Goal: Task Accomplishment & Management: Manage account settings

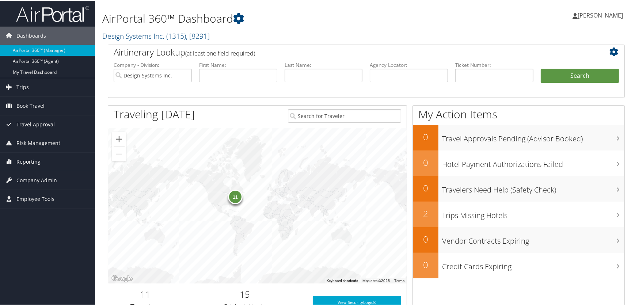
click at [27, 161] on span "Reporting" at bounding box center [28, 161] width 24 height 18
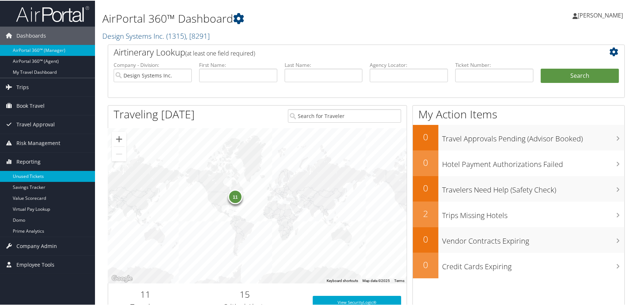
click at [29, 174] on link "Unused Tickets" at bounding box center [47, 175] width 95 height 11
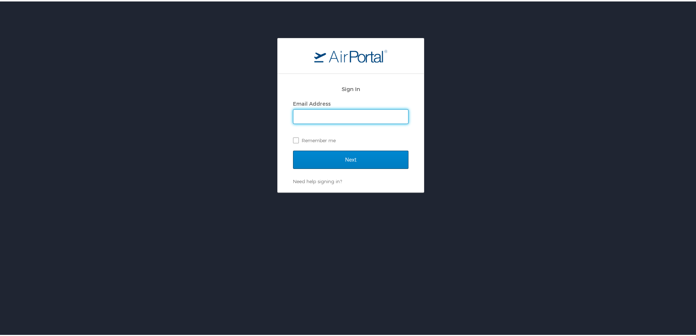
type input "lesley.hogg@cbtravel.com"
click at [317, 159] on input "Next" at bounding box center [350, 158] width 115 height 18
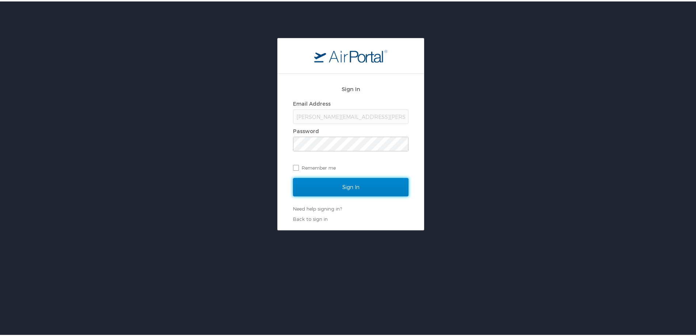
click at [330, 189] on input "Sign In" at bounding box center [350, 185] width 115 height 18
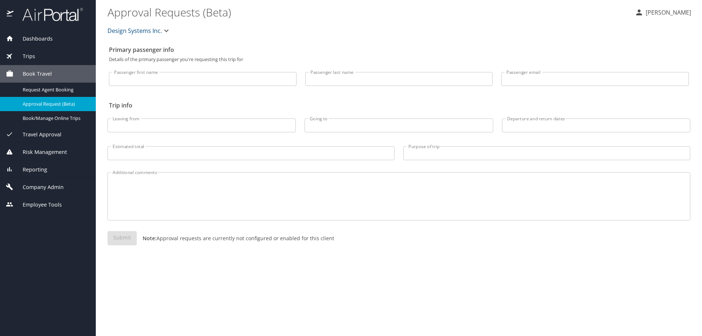
click at [43, 37] on span "Dashboards" at bounding box center [33, 39] width 39 height 8
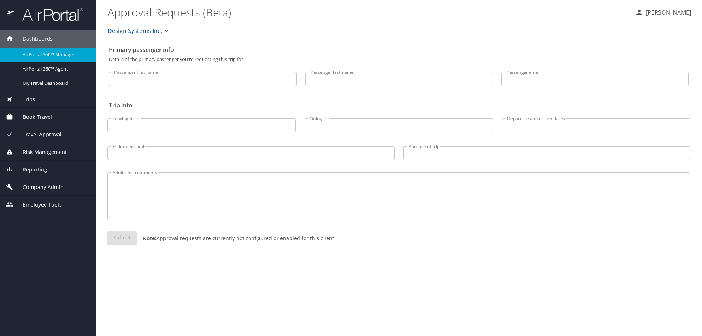
click at [45, 57] on span "AirPortal 360™ Manager" at bounding box center [55, 54] width 64 height 7
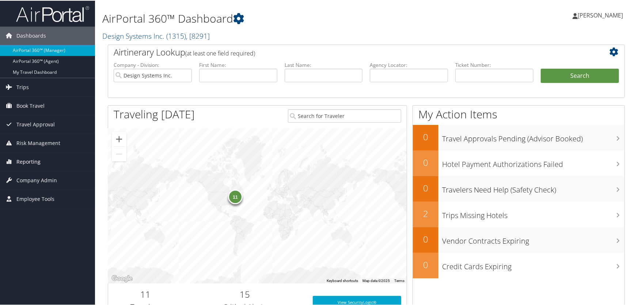
click at [23, 162] on span "Reporting" at bounding box center [28, 161] width 24 height 18
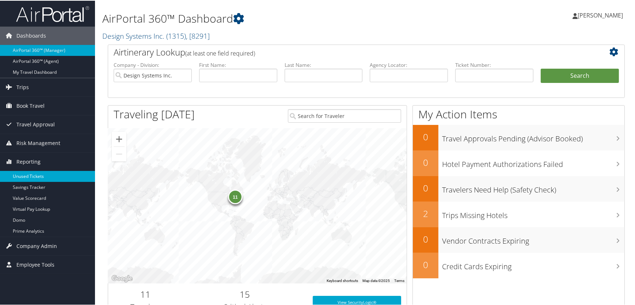
click at [28, 176] on link "Unused Tickets" at bounding box center [47, 175] width 95 height 11
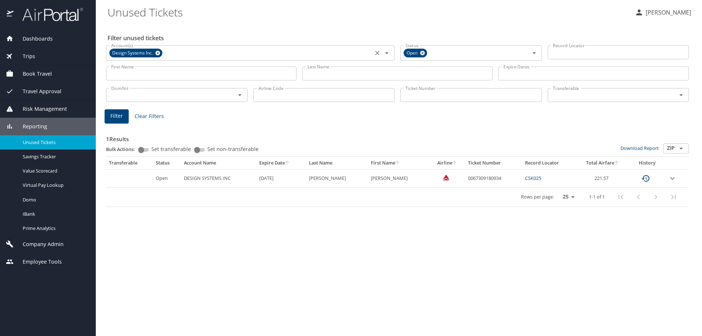
click at [157, 52] on icon at bounding box center [157, 53] width 5 height 5
click at [158, 52] on input "Account(s)" at bounding box center [239, 53] width 262 height 10
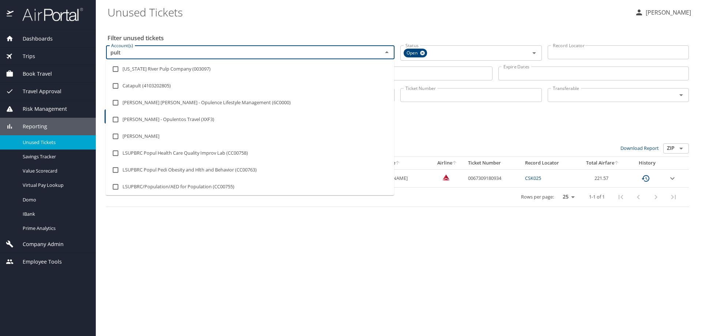
type input "pulte"
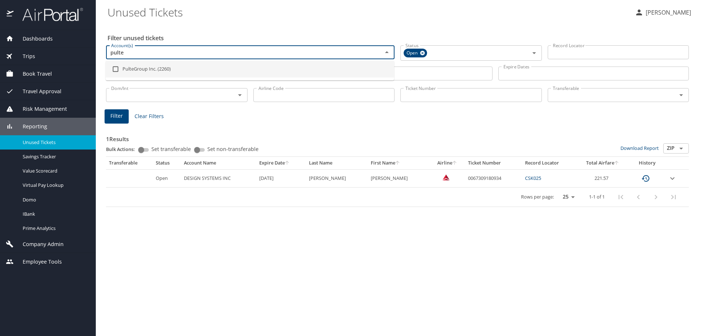
click at [120, 68] on input "checkbox" at bounding box center [116, 69] width 14 height 14
checkbox input "true"
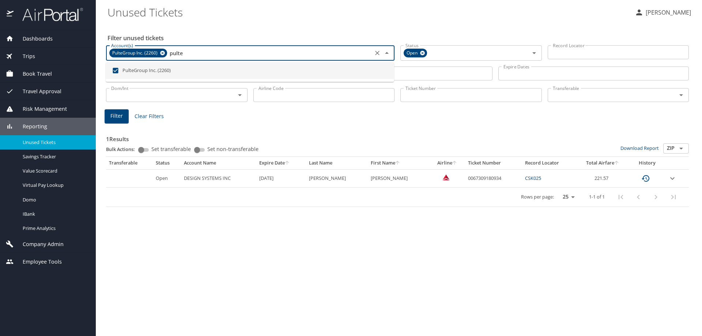
type input "pulte"
drag, startPoint x: 224, startPoint y: 127, endPoint x: 247, endPoint y: 123, distance: 24.1
click at [225, 126] on div "1 Results Bulk Actions: Set transferable Set non-transferable Download Report Z…" at bounding box center [397, 166] width 582 height 82
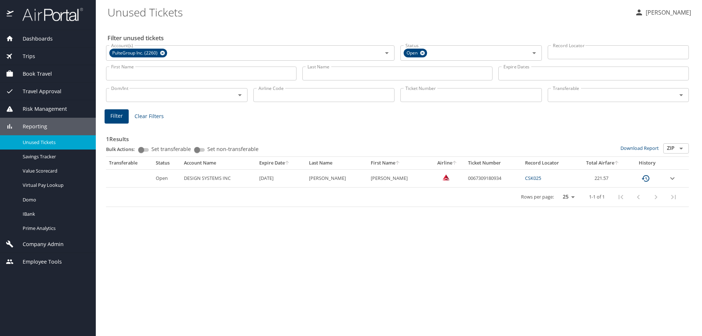
click at [344, 70] on input "Last Name" at bounding box center [397, 74] width 190 height 14
click at [110, 119] on button "Filter" at bounding box center [117, 116] width 24 height 14
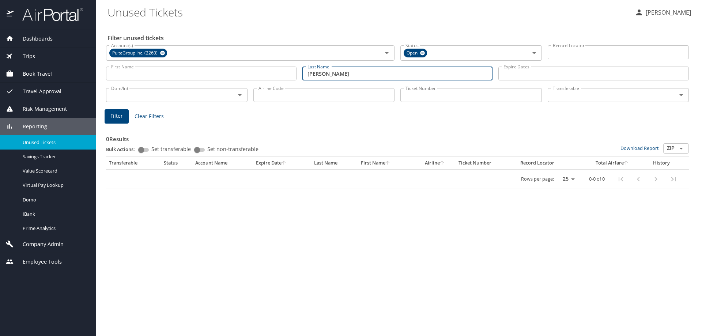
drag, startPoint x: 334, startPoint y: 75, endPoint x: 264, endPoint y: 76, distance: 69.4
click at [264, 76] on div "First Name First Name Last Name terry Last Name Expire Dates Expire Dates" at bounding box center [397, 74] width 588 height 26
click at [115, 120] on span "Filter" at bounding box center [116, 115] width 12 height 9
drag, startPoint x: 341, startPoint y: 73, endPoint x: 282, endPoint y: 72, distance: 58.5
click at [282, 72] on div "First Name First Name Last Name mccuen Last Name Expire Dates Expire Dates" at bounding box center [397, 74] width 588 height 26
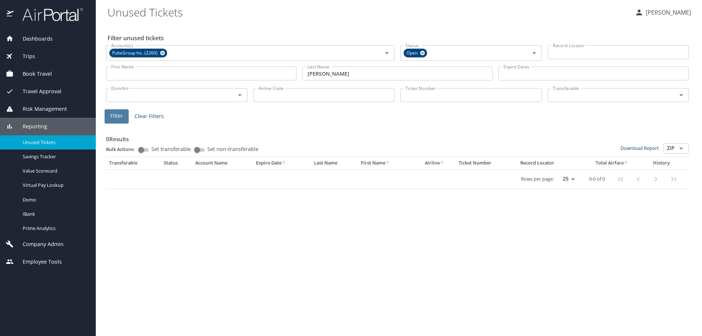
click at [116, 116] on span "Filter" at bounding box center [116, 115] width 12 height 9
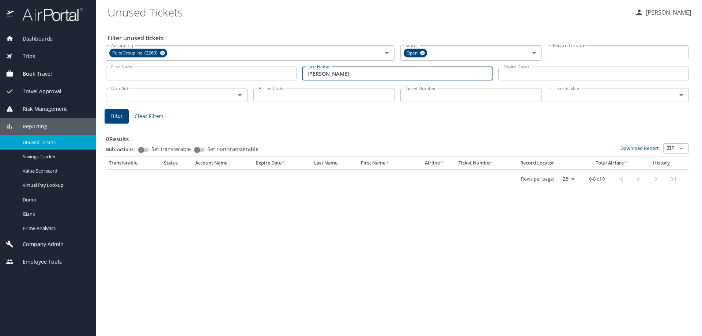
drag, startPoint x: 298, startPoint y: 73, endPoint x: 242, endPoint y: 72, distance: 55.9
click at [243, 73] on div "First Name First Name Last Name villaume Last Name Expire Dates Expire Dates" at bounding box center [397, 74] width 588 height 26
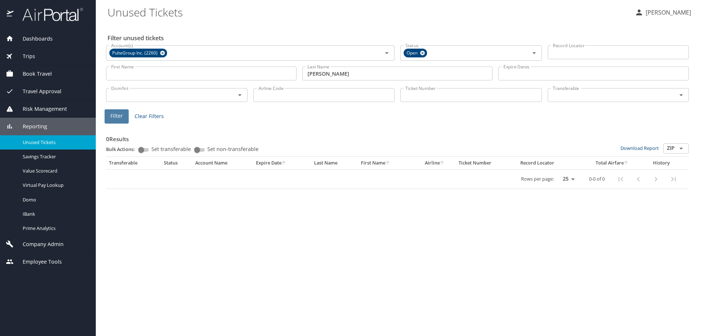
click at [120, 118] on span "Filter" at bounding box center [116, 115] width 12 height 9
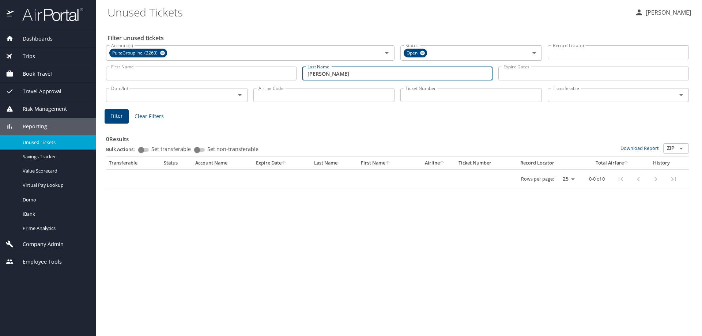
drag, startPoint x: 348, startPoint y: 73, endPoint x: 267, endPoint y: 75, distance: 80.4
click at [267, 75] on div "First Name First Name Last Name baldinger Last Name Expire Dates Expire Dates" at bounding box center [397, 74] width 588 height 26
click at [117, 117] on span "Filter" at bounding box center [116, 115] width 12 height 9
drag, startPoint x: 338, startPoint y: 77, endPoint x: 284, endPoint y: 73, distance: 53.9
click at [284, 73] on div "First Name First Name Last Name [arrptt Last Name Expire Dates Expire Dates" at bounding box center [397, 74] width 588 height 26
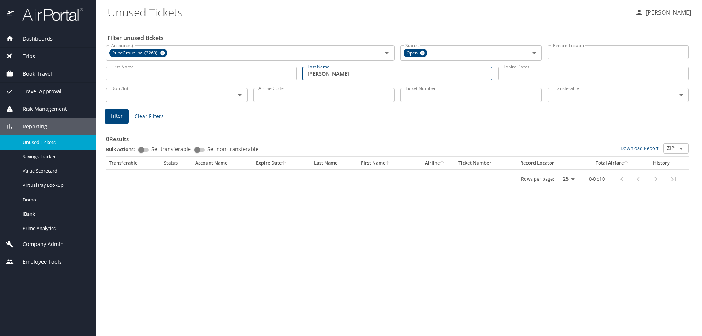
click at [116, 116] on span "Filter" at bounding box center [116, 115] width 12 height 9
drag, startPoint x: 343, startPoint y: 74, endPoint x: 264, endPoint y: 73, distance: 79.3
click at [264, 73] on div "First Name First Name Last Name parrott Last Name Expire Dates Expire Dates" at bounding box center [397, 74] width 588 height 26
click at [112, 115] on span "Filter" at bounding box center [116, 115] width 12 height 9
drag, startPoint x: 343, startPoint y: 73, endPoint x: 234, endPoint y: 74, distance: 109.6
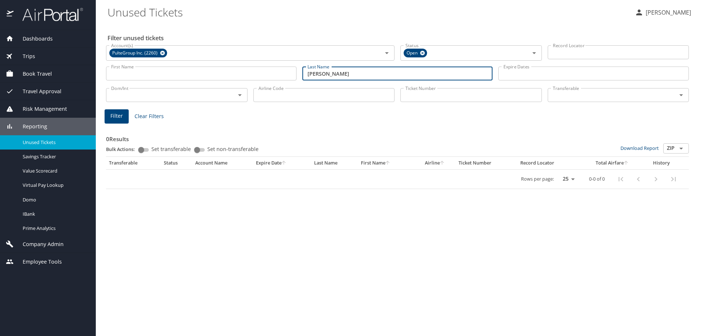
click at [235, 75] on div "First Name First Name Last Name oconnell Last Name Expire Dates Expire Dates" at bounding box center [397, 74] width 588 height 26
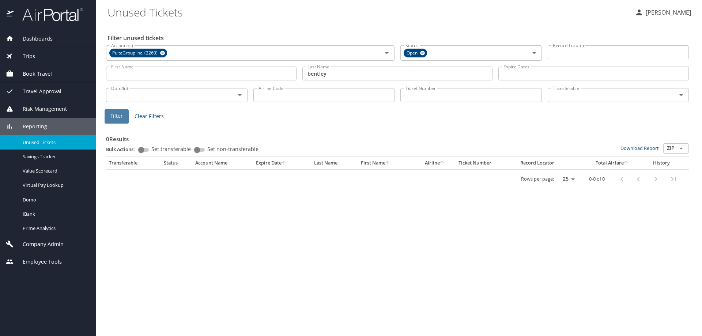
click at [118, 118] on span "Filter" at bounding box center [116, 115] width 12 height 9
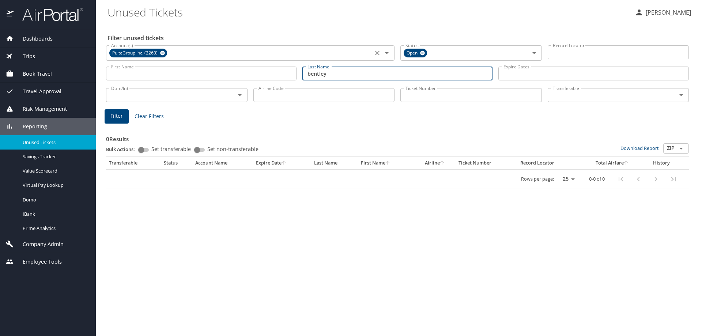
drag, startPoint x: 331, startPoint y: 72, endPoint x: 130, endPoint y: 60, distance: 200.6
click at [136, 64] on div "First Name First Name Last Name bentley Last Name Expire Dates Expire Dates" at bounding box center [397, 74] width 588 height 26
click at [117, 114] on span "Filter" at bounding box center [116, 115] width 12 height 9
drag, startPoint x: 342, startPoint y: 71, endPoint x: 227, endPoint y: 73, distance: 115.5
click at [232, 76] on div "First Name First Name Last Name conlan Last Name Expire Dates Expire Dates" at bounding box center [397, 74] width 588 height 26
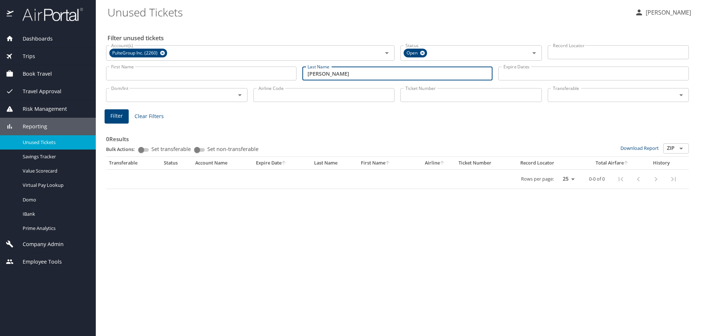
click at [122, 115] on span "Filter" at bounding box center [116, 115] width 12 height 9
drag, startPoint x: 330, startPoint y: 71, endPoint x: 253, endPoint y: 71, distance: 77.1
click at [253, 71] on div "First Name First Name Last Name henderson Last Name Expire Dates Expire Dates" at bounding box center [397, 74] width 588 height 26
click at [121, 115] on span "Filter" at bounding box center [116, 115] width 12 height 9
drag, startPoint x: 289, startPoint y: 66, endPoint x: 117, endPoint y: 59, distance: 172.6
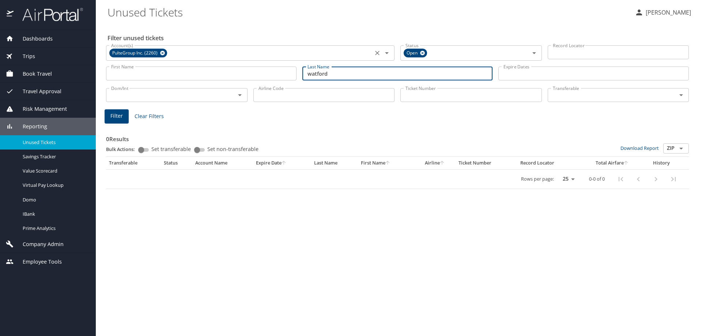
click at [118, 61] on div "First Name First Name Last Name watford Last Name Expire Dates Expire Dates" at bounding box center [397, 74] width 588 height 26
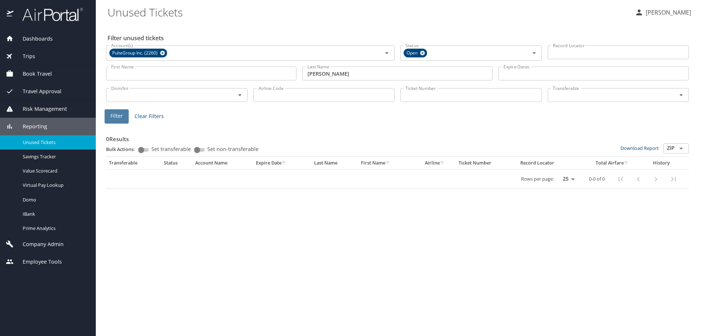
click at [115, 118] on span "Filter" at bounding box center [116, 115] width 12 height 9
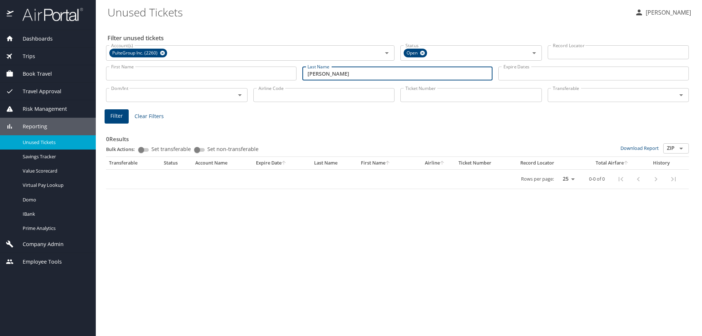
drag, startPoint x: 346, startPoint y: 75, endPoint x: 217, endPoint y: 77, distance: 128.6
click at [220, 77] on div "First Name First Name Last Name burris Last Name Expire Dates Expire Dates" at bounding box center [397, 74] width 588 height 26
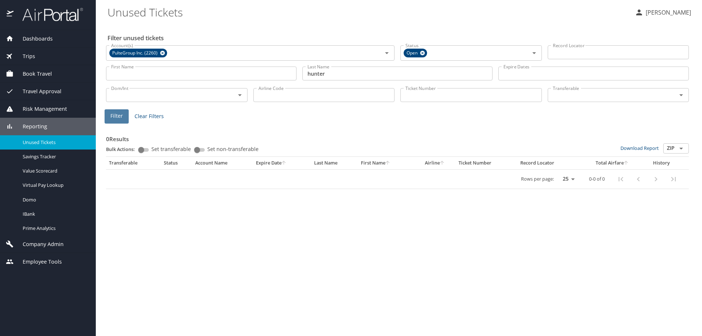
click at [115, 113] on span "Filter" at bounding box center [116, 115] width 12 height 9
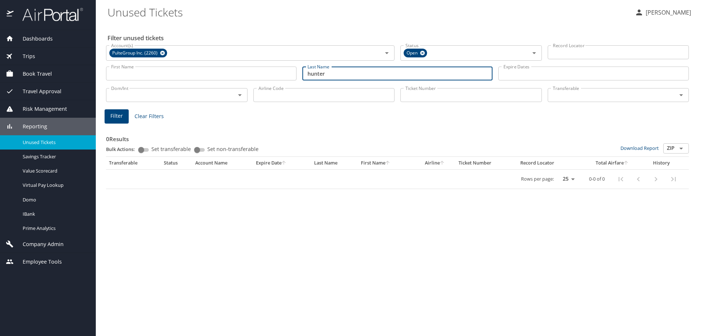
drag, startPoint x: 267, startPoint y: 76, endPoint x: 202, endPoint y: 75, distance: 65.1
click at [202, 75] on div "First Name First Name Last Name hunter Last Name Expire Dates Expire Dates" at bounding box center [397, 74] width 588 height 26
click at [124, 117] on button "Filter" at bounding box center [117, 116] width 24 height 14
drag, startPoint x: 347, startPoint y: 72, endPoint x: 176, endPoint y: 68, distance: 170.7
click at [183, 69] on div "First Name First Name Last Name costell Last Name Expire Dates Expire Dates" at bounding box center [397, 74] width 588 height 26
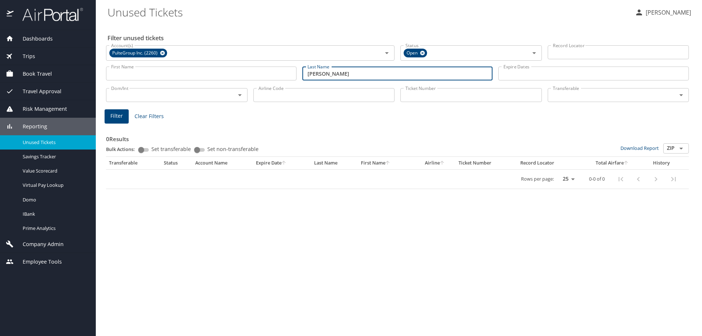
click at [110, 116] on button "Filter" at bounding box center [117, 116] width 24 height 14
drag, startPoint x: 337, startPoint y: 75, endPoint x: 203, endPoint y: 74, distance: 133.4
click at [203, 74] on div "First Name First Name Last Name surratt Last Name Expire Dates Expire Dates" at bounding box center [397, 74] width 588 height 26
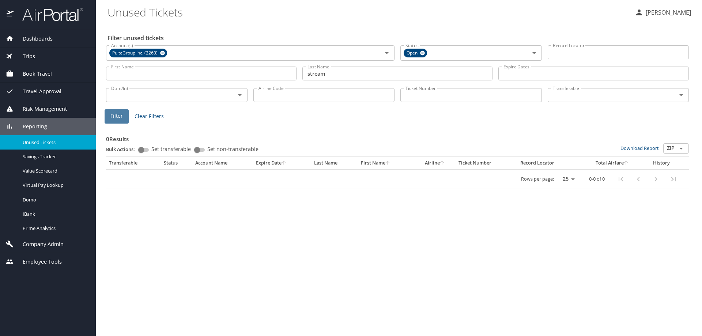
click at [117, 115] on span "Filter" at bounding box center [116, 115] width 12 height 9
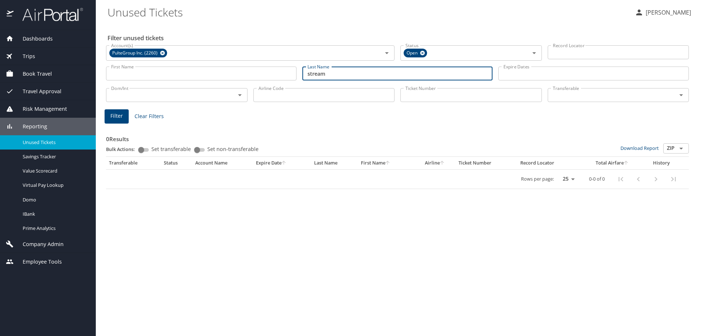
drag, startPoint x: 346, startPoint y: 73, endPoint x: 232, endPoint y: 71, distance: 114.0
click at [233, 71] on div "First Name First Name Last Name stream Last Name Expire Dates Expire Dates" at bounding box center [397, 74] width 588 height 26
click at [122, 115] on button "Filter" at bounding box center [117, 116] width 24 height 14
drag, startPoint x: 339, startPoint y: 73, endPoint x: 274, endPoint y: 72, distance: 65.1
click at [274, 72] on div "First Name First Name Last Name taylor Last Name Expire Dates Expire Dates" at bounding box center [397, 74] width 588 height 26
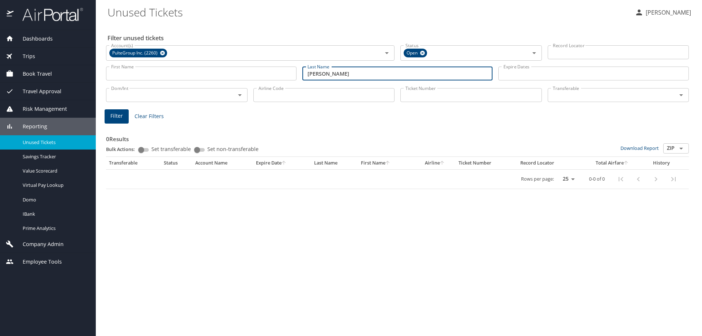
click at [114, 115] on span "Filter" at bounding box center [116, 115] width 12 height 9
drag, startPoint x: 345, startPoint y: 74, endPoint x: 255, endPoint y: 72, distance: 89.5
click at [256, 73] on div "First Name First Name Last Name chmura Last Name Expire Dates Expire Dates" at bounding box center [397, 74] width 588 height 26
click at [122, 112] on span "Filter" at bounding box center [116, 115] width 12 height 9
drag, startPoint x: 346, startPoint y: 73, endPoint x: 168, endPoint y: 73, distance: 178.3
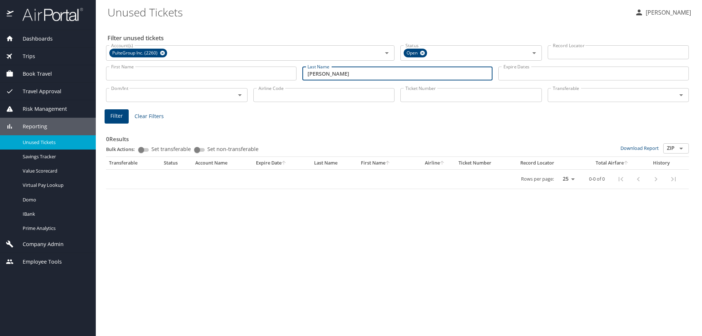
click at [168, 73] on div "First Name First Name Last Name haviland Last Name Expire Dates Expire Dates" at bounding box center [397, 74] width 588 height 26
click at [117, 119] on span "Filter" at bounding box center [116, 115] width 12 height 9
drag, startPoint x: 341, startPoint y: 72, endPoint x: 176, endPoint y: 64, distance: 165.7
click at [179, 65] on div "First Name First Name Last Name fashola Last Name Expire Dates Expire Dates" at bounding box center [397, 74] width 588 height 26
click at [118, 118] on span "Filter" at bounding box center [116, 115] width 12 height 9
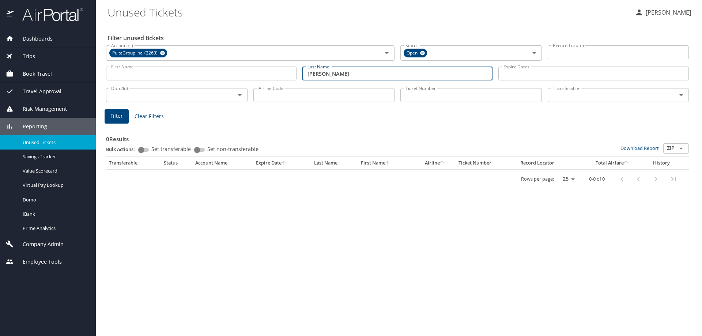
drag, startPoint x: 356, startPoint y: 75, endPoint x: 102, endPoint y: 58, distance: 253.7
click at [102, 58] on main "Unused Tickets Lesley Hogg Filter unused tickets Account(s) PulteGroup Inc. (22…" at bounding box center [399, 168] width 606 height 336
drag, startPoint x: 116, startPoint y: 119, endPoint x: 122, endPoint y: 115, distance: 7.4
click at [122, 115] on button "Filter" at bounding box center [117, 116] width 24 height 14
drag, startPoint x: 314, startPoint y: 73, endPoint x: 240, endPoint y: 73, distance: 73.8
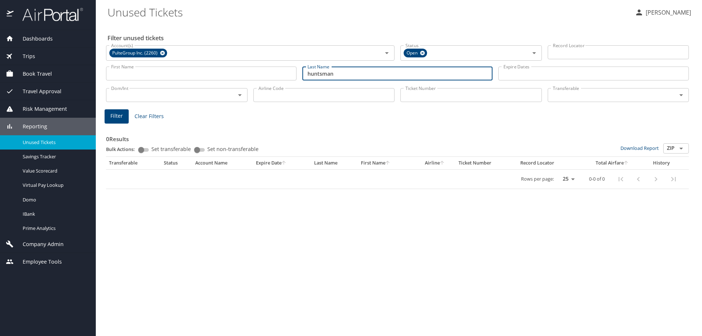
click at [242, 73] on div "First Name First Name Last Name huntsman Last Name Expire Dates Expire Dates" at bounding box center [397, 74] width 588 height 26
click at [115, 115] on span "Filter" at bounding box center [116, 115] width 12 height 9
drag, startPoint x: 357, startPoint y: 74, endPoint x: 231, endPoint y: 74, distance: 125.7
click at [232, 74] on div "First Name First Name Last Name hammond Last Name Expire Dates Expire Dates" at bounding box center [397, 74] width 588 height 26
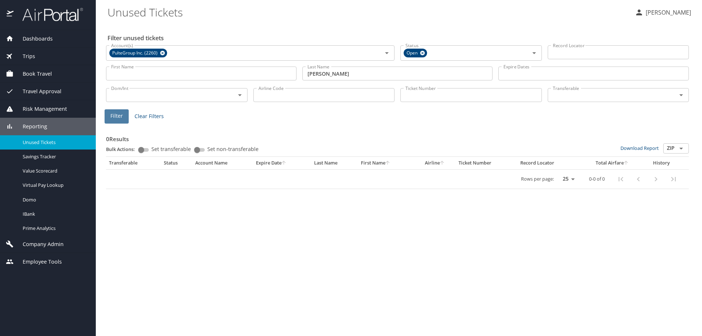
click at [121, 115] on span "Filter" at bounding box center [116, 115] width 12 height 9
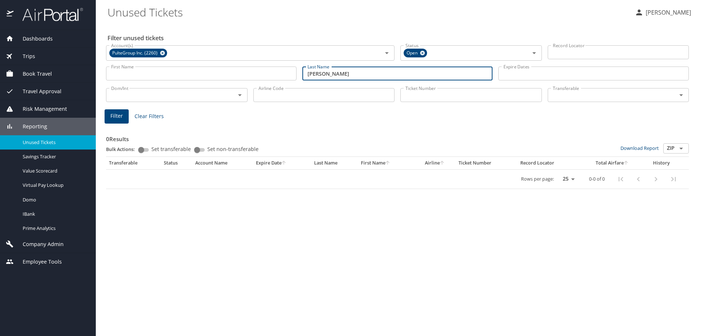
drag, startPoint x: 349, startPoint y: 72, endPoint x: 211, endPoint y: 70, distance: 137.4
click at [212, 71] on div "First Name First Name Last Name lewis Last Name Expire Dates Expire Dates" at bounding box center [397, 74] width 588 height 26
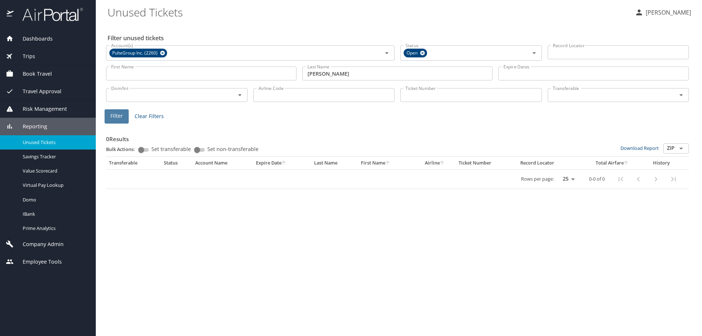
click at [118, 115] on span "Filter" at bounding box center [116, 115] width 12 height 9
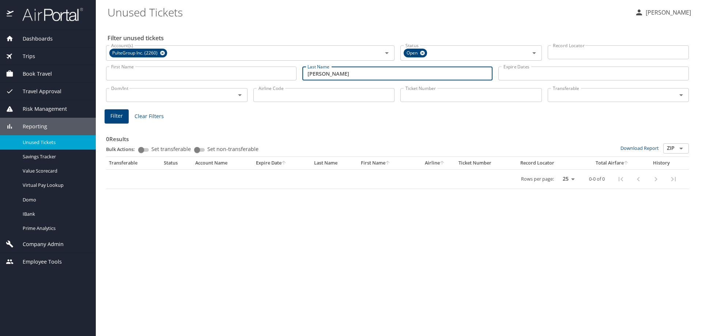
drag, startPoint x: 303, startPoint y: 69, endPoint x: 212, endPoint y: 63, distance: 91.2
click at [213, 64] on div "First Name First Name Last Name turbeville Last Name Expire Dates Expire Dates" at bounding box center [397, 74] width 588 height 26
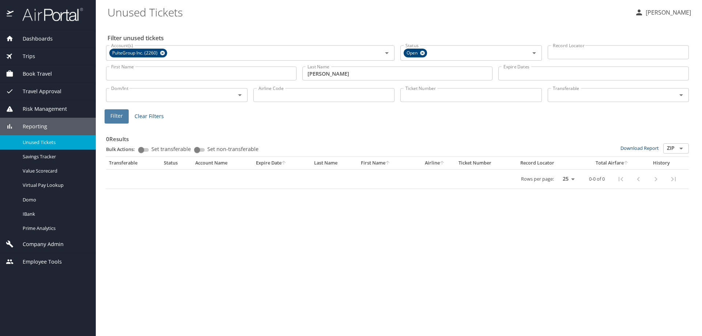
click at [119, 119] on span "Filter" at bounding box center [116, 115] width 12 height 9
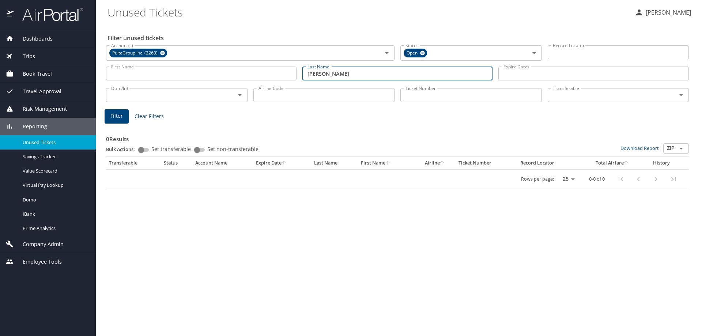
drag, startPoint x: 340, startPoint y: 73, endPoint x: 234, endPoint y: 79, distance: 105.8
click at [234, 80] on div "First Name First Name Last Name whiteman Last Name Expire Dates Expire Dates" at bounding box center [397, 74] width 588 height 26
click at [118, 114] on span "Filter" at bounding box center [116, 115] width 12 height 9
drag, startPoint x: 349, startPoint y: 73, endPoint x: 224, endPoint y: 67, distance: 124.8
click at [233, 73] on div "First Name First Name Last Name mccants Last Name Expire Dates Expire Dates" at bounding box center [397, 74] width 588 height 26
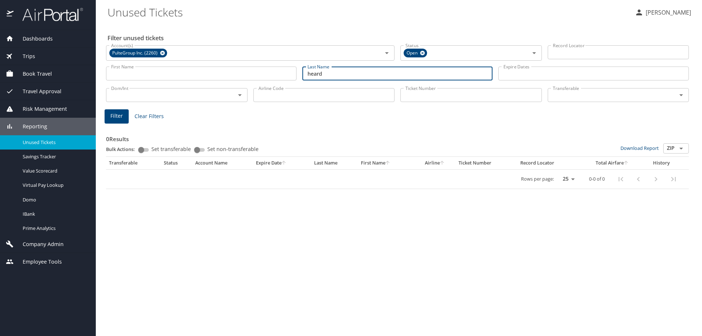
type input "heard"
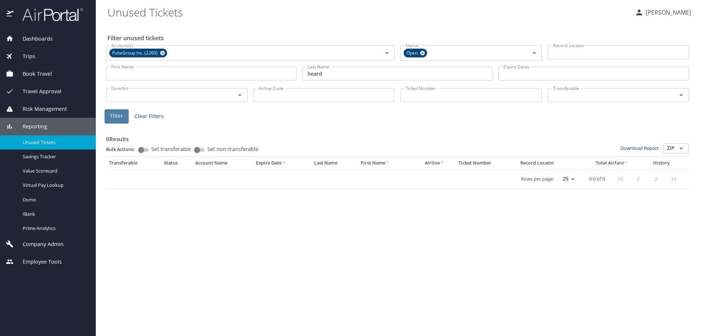
click at [118, 117] on span "Filter" at bounding box center [116, 115] width 12 height 9
click at [251, 263] on div "Filter unused tickets Account(s) PulteGroup Inc. (2260) Account(s) Status Open …" at bounding box center [398, 179] width 582 height 312
click at [47, 38] on span "Dashboards" at bounding box center [33, 39] width 39 height 8
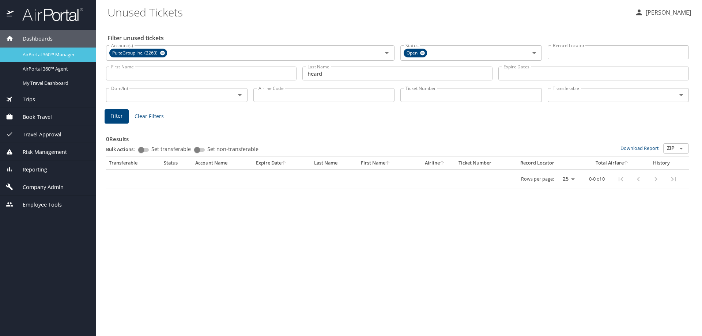
click at [45, 57] on span "AirPortal 360™ Manager" at bounding box center [55, 54] width 64 height 7
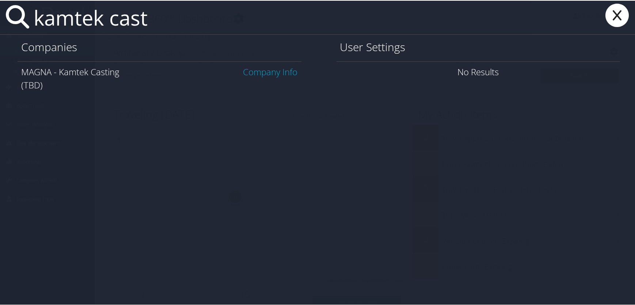
type input "kamtek cast"
click at [254, 72] on link "Company Info" at bounding box center [270, 71] width 54 height 12
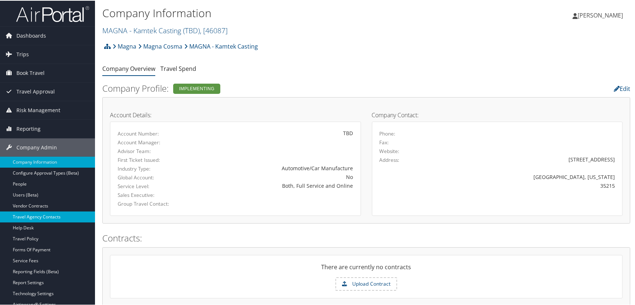
click at [35, 217] on link "Travel Agency Contacts" at bounding box center [47, 216] width 95 height 11
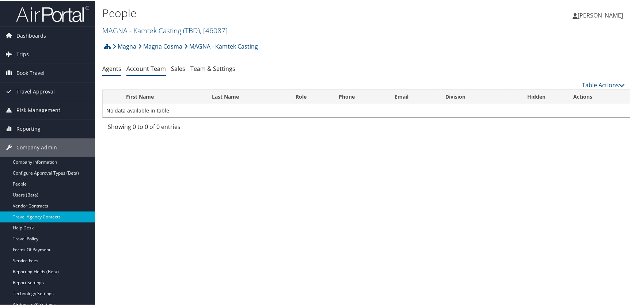
click at [144, 71] on link "Account Team" at bounding box center [145, 68] width 39 height 8
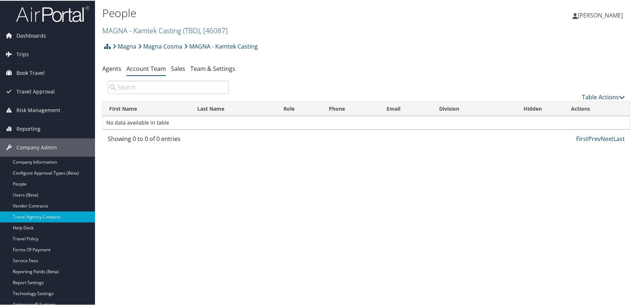
click at [608, 96] on link "Table Actions" at bounding box center [603, 96] width 43 height 8
click at [560, 106] on link "Add Team Member" at bounding box center [579, 108] width 96 height 12
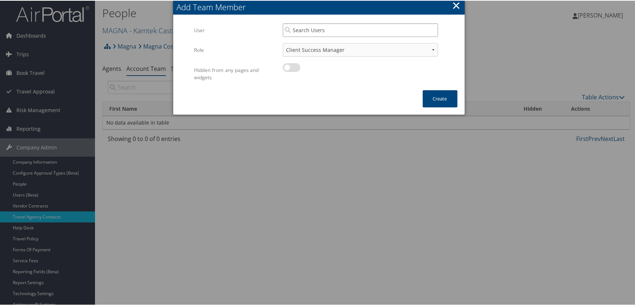
click at [339, 27] on input "search" at bounding box center [360, 30] width 155 height 14
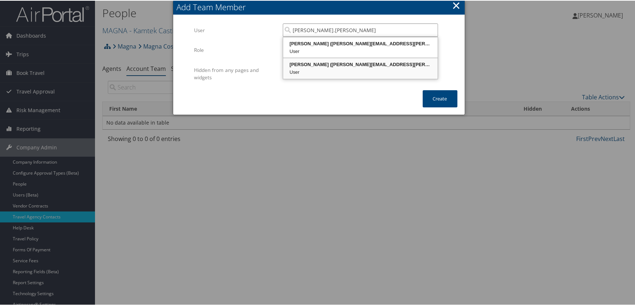
click at [324, 66] on div "Lesley Hogg (lesley.hogg@cbtravel.com)" at bounding box center [360, 63] width 152 height 7
type input "[PERSON_NAME]"
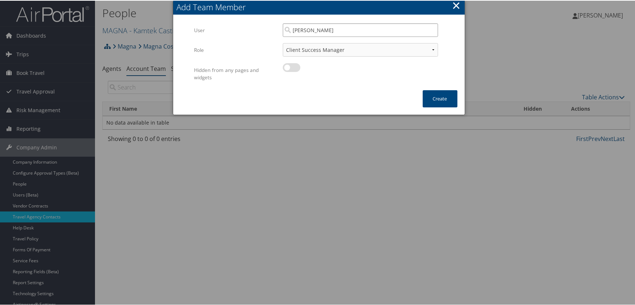
click at [341, 31] on input "[PERSON_NAME]" at bounding box center [360, 30] width 155 height 14
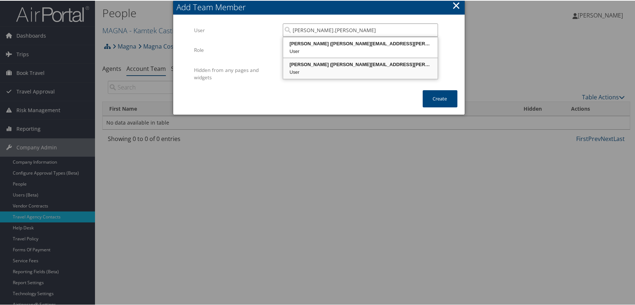
click at [332, 64] on div "[PERSON_NAME] ([PERSON_NAME][EMAIL_ADDRESS][PERSON_NAME][DOMAIN_NAME])" at bounding box center [360, 63] width 152 height 7
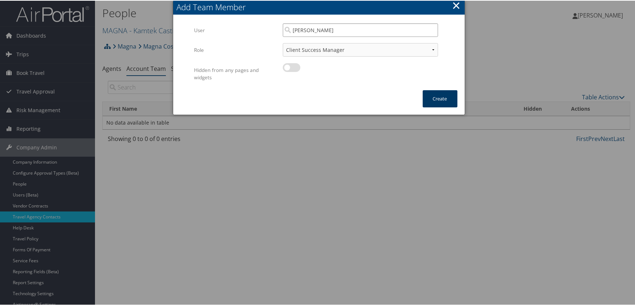
type input "[PERSON_NAME]"
click at [439, 100] on button "Create" at bounding box center [440, 98] width 35 height 17
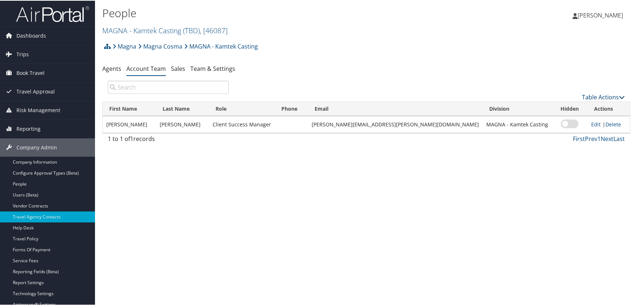
click at [589, 97] on link "Table Actions" at bounding box center [603, 96] width 43 height 8
click at [566, 109] on link "Add Team Member" at bounding box center [579, 108] width 96 height 12
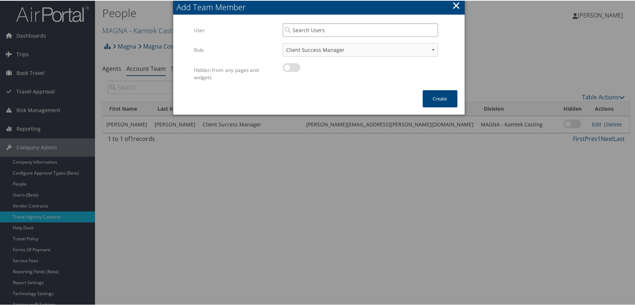
click at [305, 29] on input "search" at bounding box center [360, 30] width 155 height 14
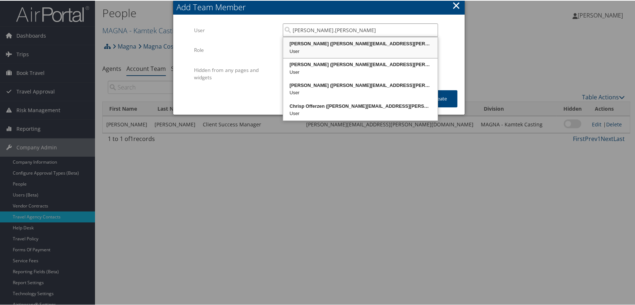
click at [309, 43] on div "[PERSON_NAME] ([PERSON_NAME][EMAIL_ADDRESS][PERSON_NAME][DOMAIN_NAME])" at bounding box center [360, 42] width 152 height 7
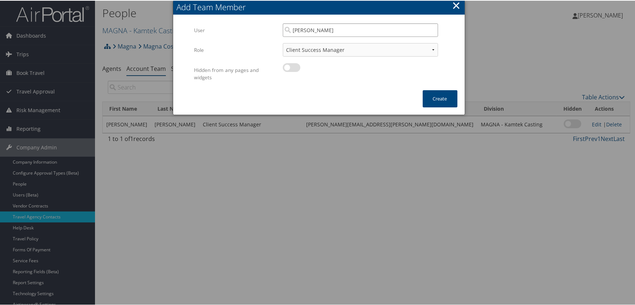
type input "[PERSON_NAME]"
click at [311, 51] on select "Client Success Manager Account Executive Operations Manager" at bounding box center [360, 49] width 155 height 14
select select "AE"
click at [283, 42] on select "Client Success Manager Account Executive Operations Manager" at bounding box center [360, 49] width 155 height 14
click at [438, 99] on button "Create" at bounding box center [440, 98] width 35 height 17
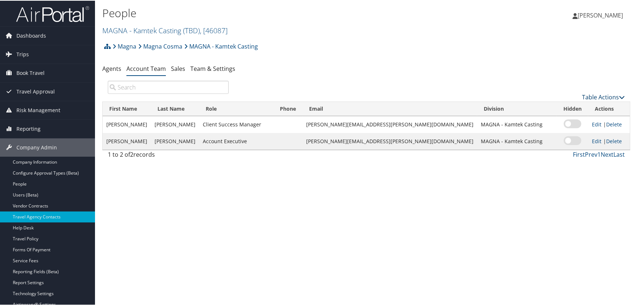
click at [593, 96] on link "Table Actions" at bounding box center [603, 96] width 43 height 8
click at [557, 107] on link "Add Team Member" at bounding box center [579, 108] width 96 height 12
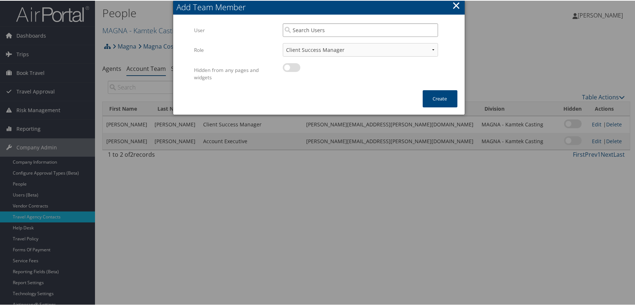
click at [304, 29] on input "search" at bounding box center [360, 30] width 155 height 14
type input "e"
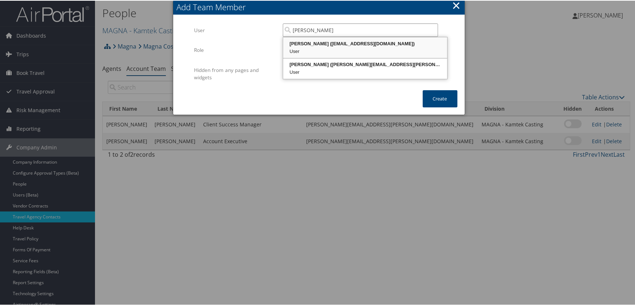
click at [316, 45] on div "[PERSON_NAME] ([EMAIL_ADDRESS][DOMAIN_NAME])" at bounding box center [365, 42] width 162 height 7
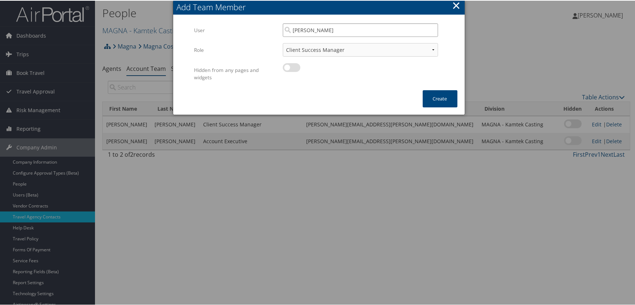
type input "[PERSON_NAME]"
click at [306, 50] on select "Client Success Manager Account Executive Operations Manager" at bounding box center [360, 49] width 155 height 14
select select "OM"
click at [283, 42] on select "Client Success Manager Account Executive Operations Manager" at bounding box center [360, 49] width 155 height 14
click at [430, 97] on button "Create" at bounding box center [440, 98] width 35 height 17
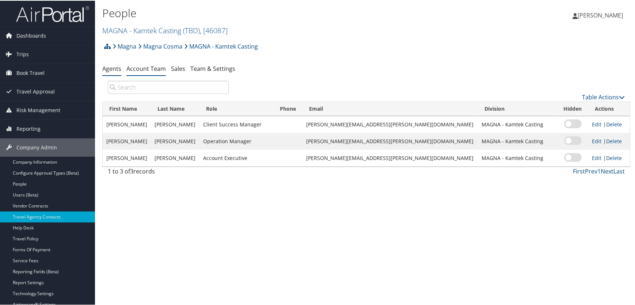
click at [107, 67] on link "Agents" at bounding box center [111, 68] width 19 height 8
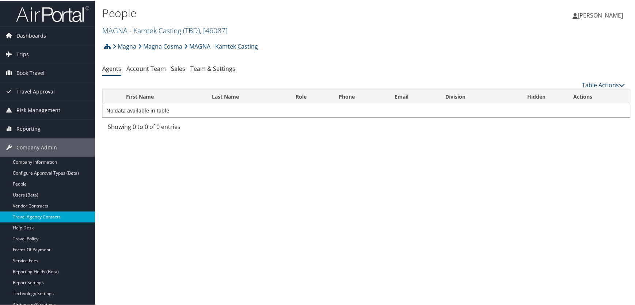
click at [592, 86] on link "Table Actions" at bounding box center [603, 84] width 43 height 8
click at [559, 97] on link "Add Agent Team" at bounding box center [579, 96] width 96 height 12
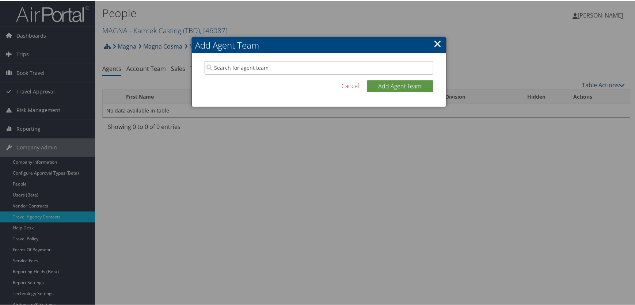
click at [267, 66] on input "search" at bounding box center [319, 67] width 229 height 14
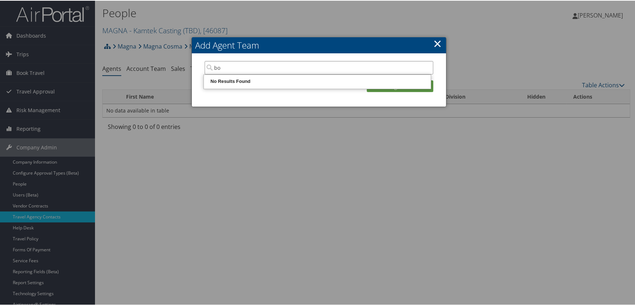
type input "b"
type input "h"
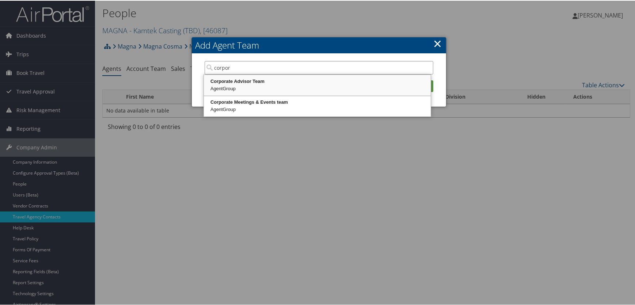
click at [247, 81] on div "Corporate Advisor Team" at bounding box center [317, 80] width 225 height 7
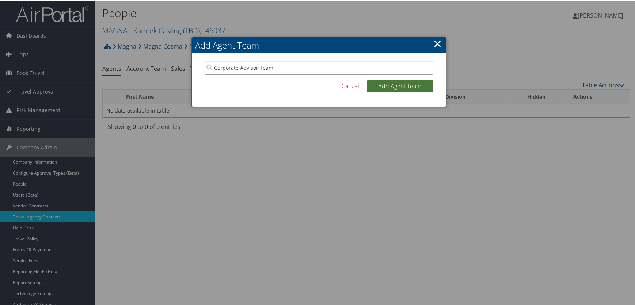
type input "Corporate Advisor Team"
click at [407, 86] on button "Add Agent Team" at bounding box center [400, 86] width 67 height 12
click at [399, 87] on button "Add Agent Team" at bounding box center [400, 86] width 67 height 12
click at [389, 86] on button "Add Agent Team" at bounding box center [400, 86] width 67 height 12
click at [401, 83] on button "Add Agent Team" at bounding box center [400, 86] width 67 height 12
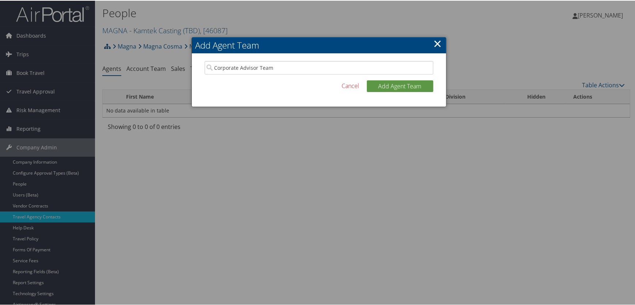
click at [347, 84] on link "Cancel" at bounding box center [351, 85] width 18 height 9
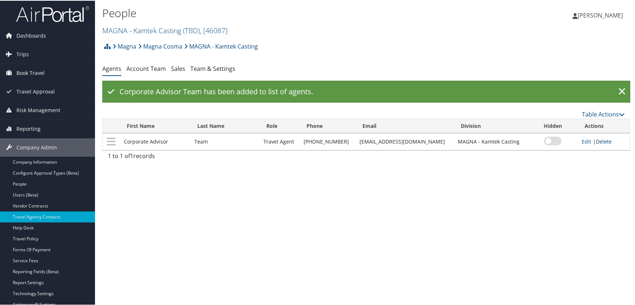
click at [596, 140] on link "Delete" at bounding box center [604, 140] width 16 height 7
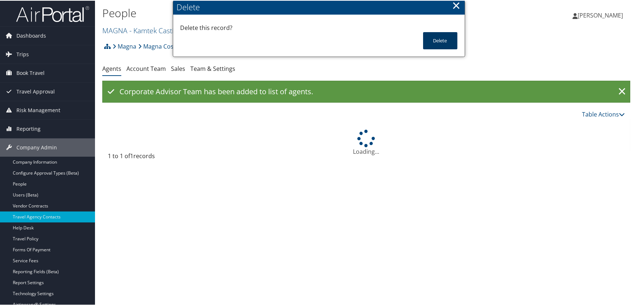
click at [430, 37] on button "Delete" at bounding box center [440, 39] width 34 height 17
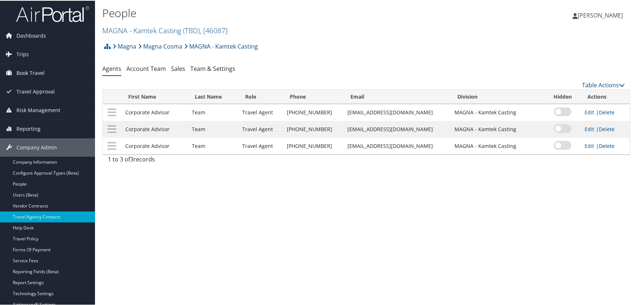
click at [601, 146] on link "Delete" at bounding box center [607, 145] width 16 height 7
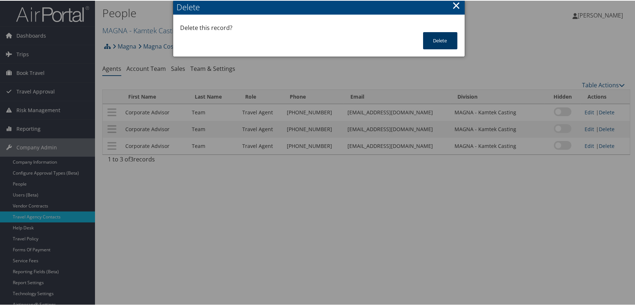
click at [434, 39] on button "Delete" at bounding box center [440, 39] width 34 height 17
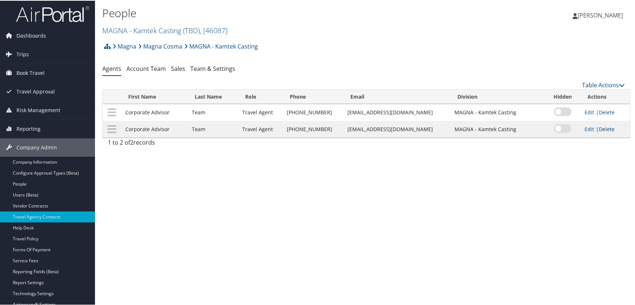
click at [599, 129] on link "Delete" at bounding box center [607, 128] width 16 height 7
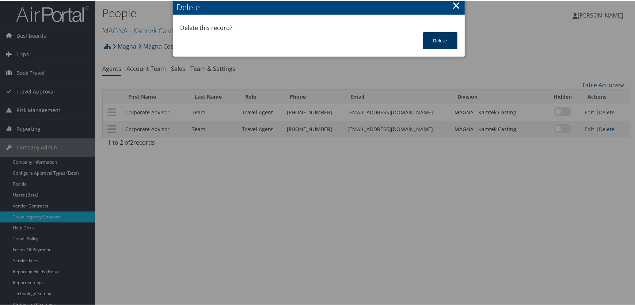
click at [434, 40] on button "Delete" at bounding box center [440, 39] width 34 height 17
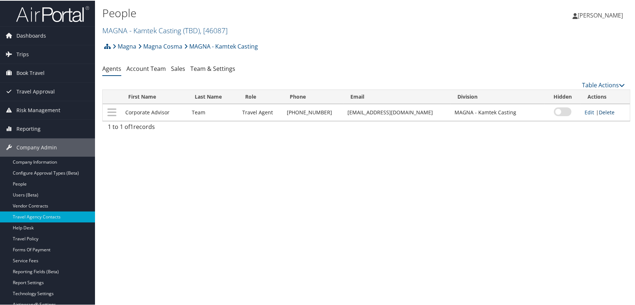
click at [599, 111] on link "Delete" at bounding box center [607, 111] width 16 height 7
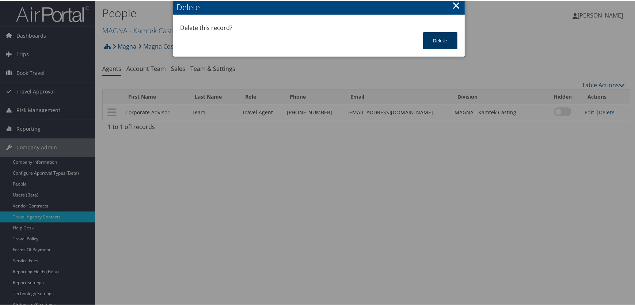
click at [429, 39] on button "Delete" at bounding box center [440, 39] width 34 height 17
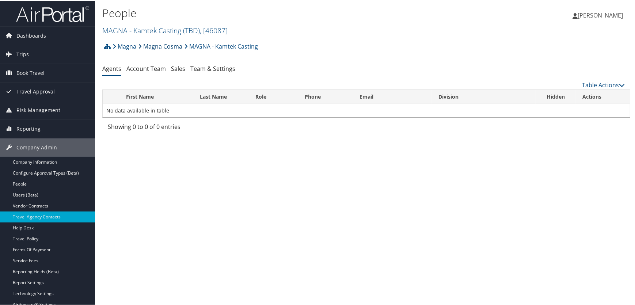
click at [168, 44] on link "Magna Cosma" at bounding box center [160, 45] width 44 height 15
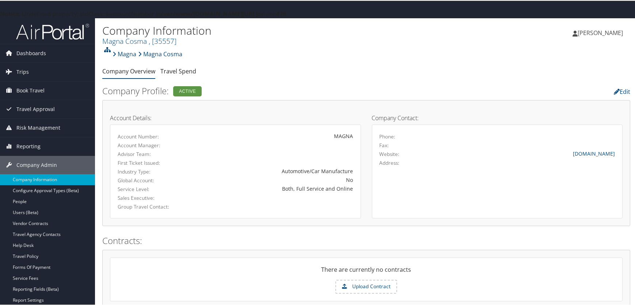
click at [106, 53] on ul "Magna Magna Cosma" at bounding box center [142, 53] width 80 height 15
click at [106, 49] on icon at bounding box center [107, 49] width 7 height 6
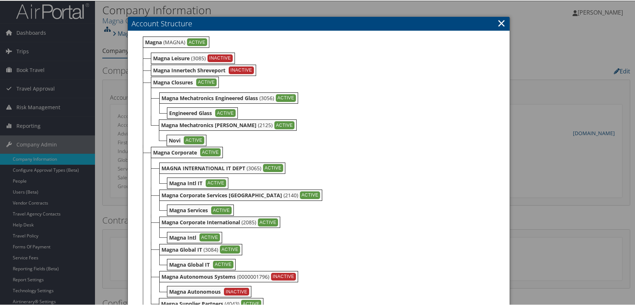
scroll to position [133, 0]
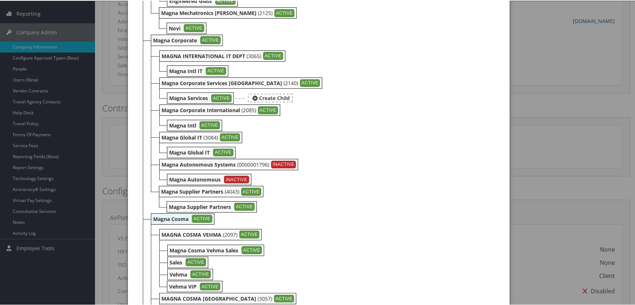
click at [182, 97] on b "Magna Services" at bounding box center [188, 97] width 39 height 7
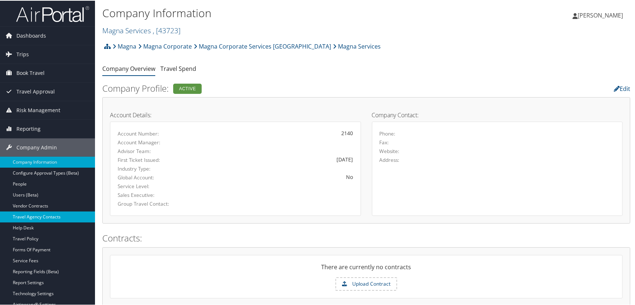
click at [21, 214] on link "Travel Agency Contacts" at bounding box center [47, 216] width 95 height 11
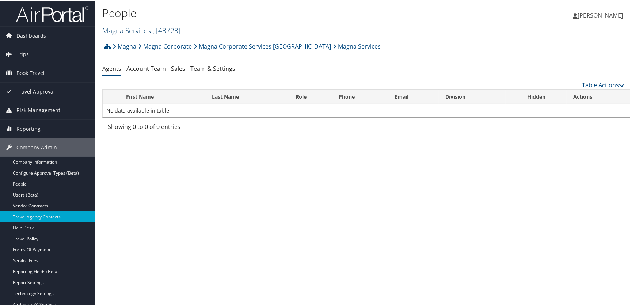
click at [124, 29] on link "Magna Services , [ 43723 ]" at bounding box center [141, 30] width 78 height 10
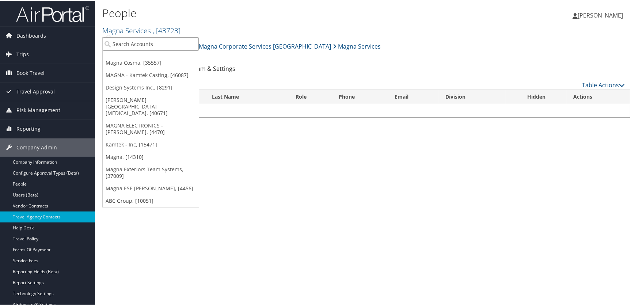
click at [127, 38] on input "search" at bounding box center [151, 44] width 96 height 14
type input "pulte"
click at [132, 54] on div "PulteGroup Inc. (2260), [4422]" at bounding box center [151, 56] width 105 height 7
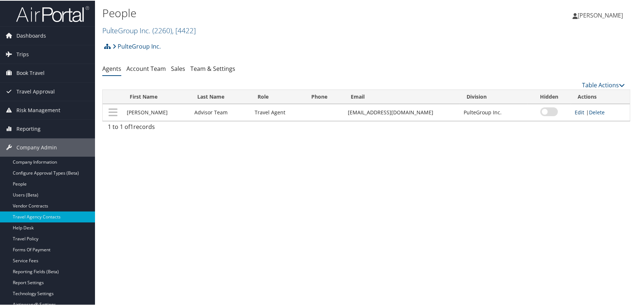
click at [578, 113] on link "Edit" at bounding box center [580, 111] width 10 height 7
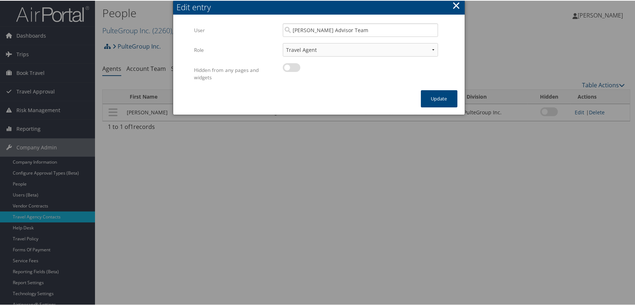
click at [123, 31] on div at bounding box center [319, 152] width 638 height 305
drag, startPoint x: 453, startPoint y: 1, endPoint x: 274, endPoint y: 26, distance: 181.1
click at [452, 1] on button "×" at bounding box center [456, 4] width 8 height 15
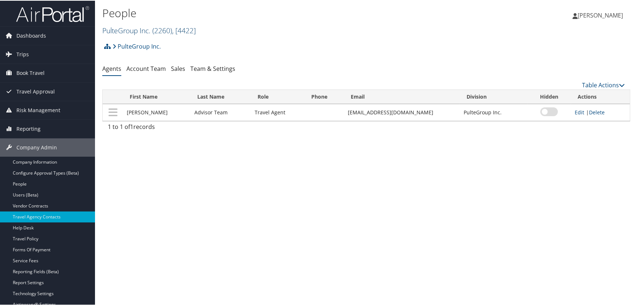
click at [133, 29] on link "PulteGroup Inc. ( 2260 ) , [ 4422 ]" at bounding box center [149, 30] width 94 height 10
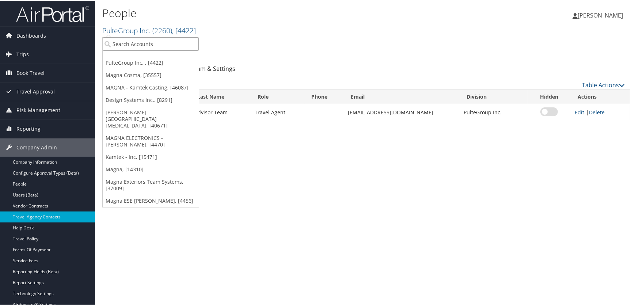
click at [118, 44] on input "search" at bounding box center [151, 44] width 96 height 14
type input "magna"
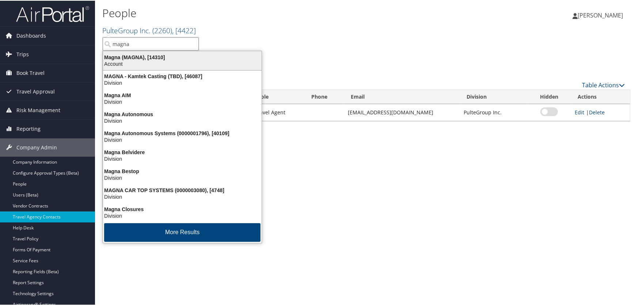
click at [113, 57] on div "Magna (MAGNA), [14310]" at bounding box center [182, 56] width 167 height 7
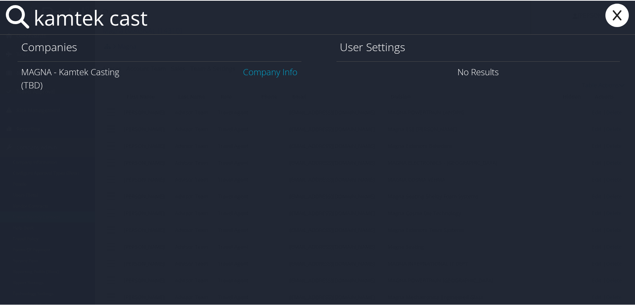
type input "kamtek cast"
click at [279, 73] on link "Company Info" at bounding box center [270, 71] width 54 height 12
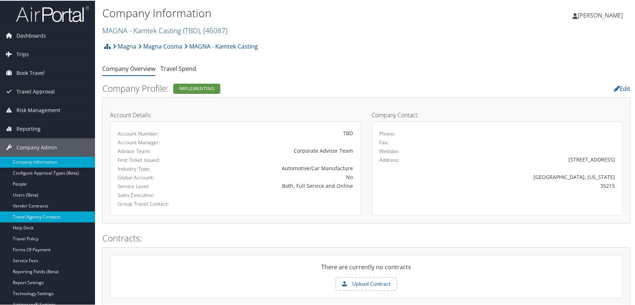
click at [30, 216] on link "Travel Agency Contacts" at bounding box center [47, 216] width 95 height 11
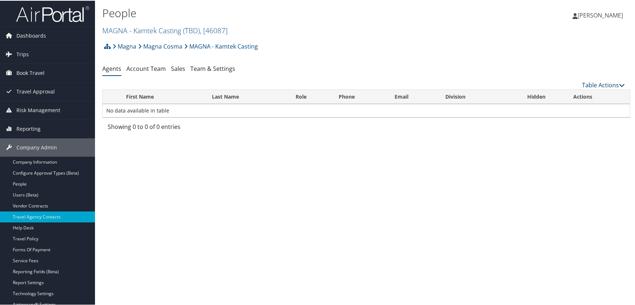
click at [598, 83] on link "Table Actions" at bounding box center [603, 84] width 43 height 8
click at [555, 97] on link "Add Agent Team" at bounding box center [579, 96] width 96 height 12
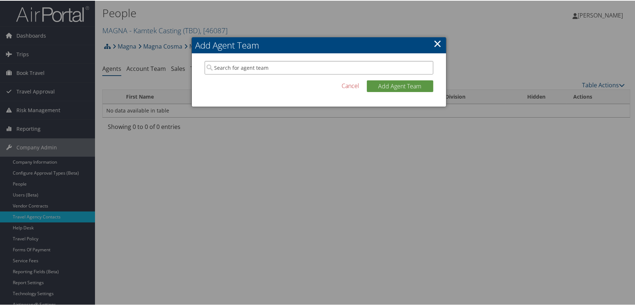
click at [271, 70] on input "search" at bounding box center [319, 67] width 229 height 14
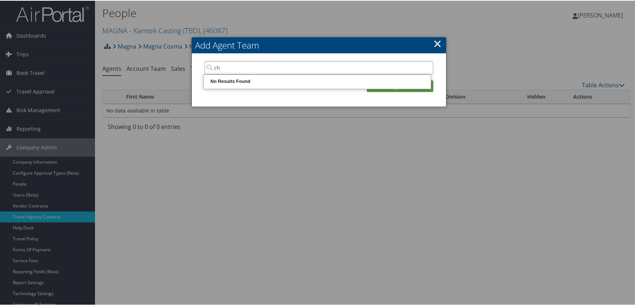
type input "c"
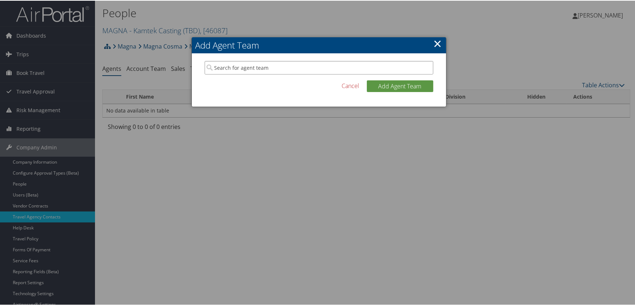
type input "a"
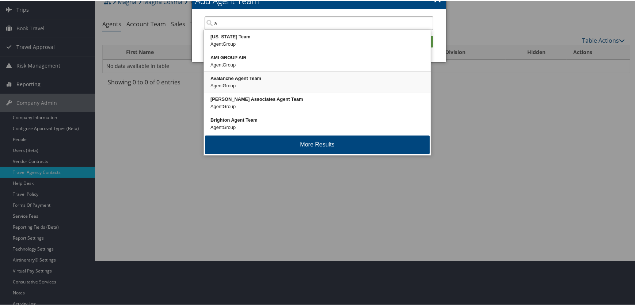
scroll to position [33, 0]
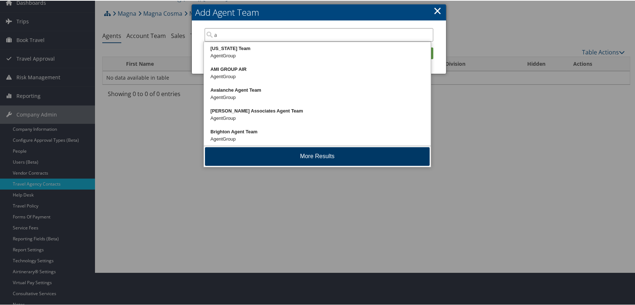
click at [294, 157] on button "More Results" at bounding box center [317, 156] width 225 height 19
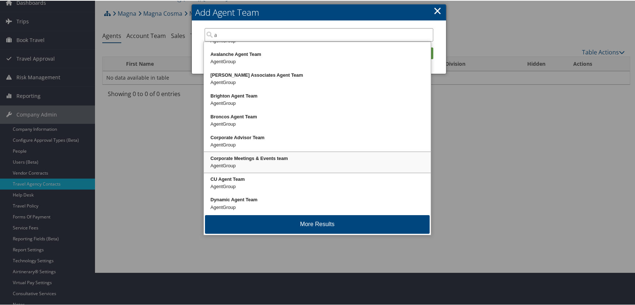
scroll to position [38, 0]
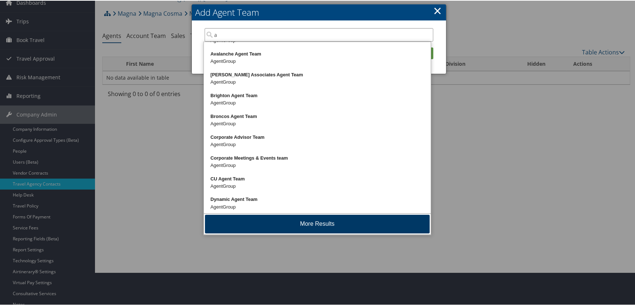
click at [286, 220] on button "More Results" at bounding box center [317, 223] width 225 height 19
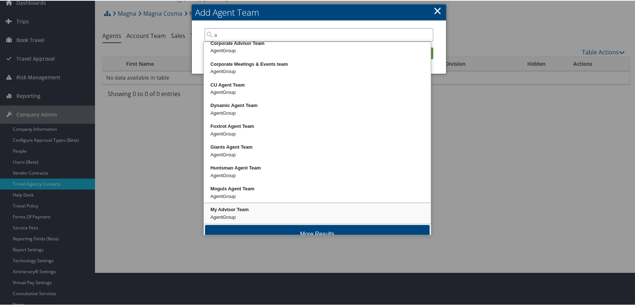
scroll to position [143, 0]
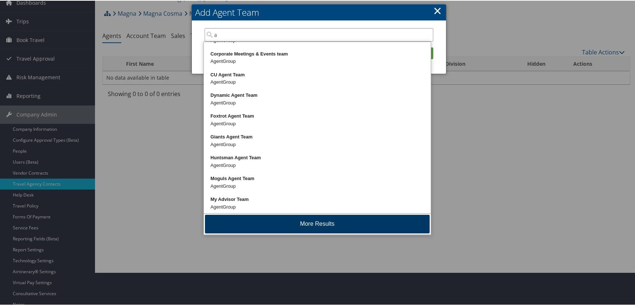
click at [285, 221] on button "More Results" at bounding box center [317, 223] width 225 height 19
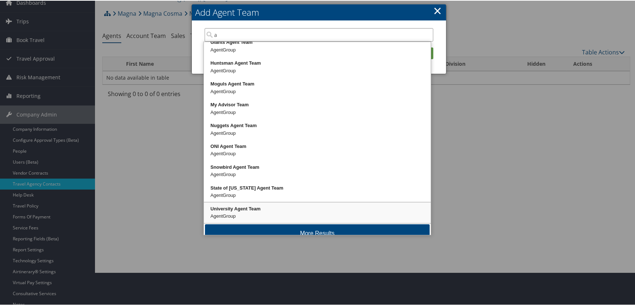
scroll to position [247, 0]
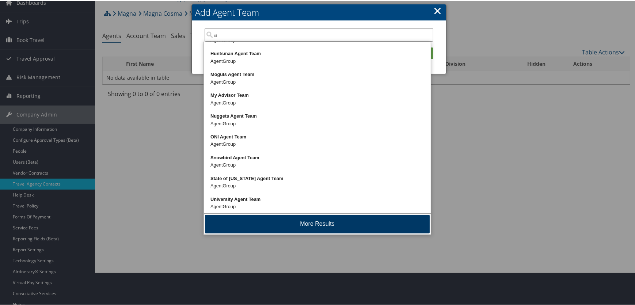
click at [285, 220] on button "More Results" at bounding box center [317, 223] width 225 height 19
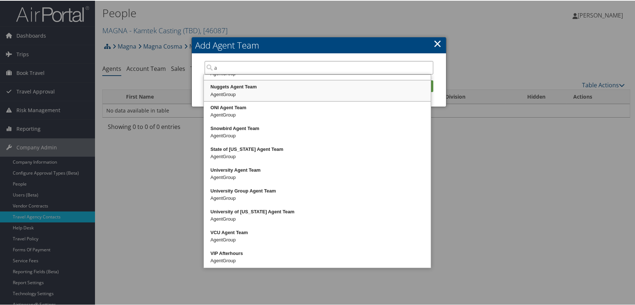
scroll to position [291, 0]
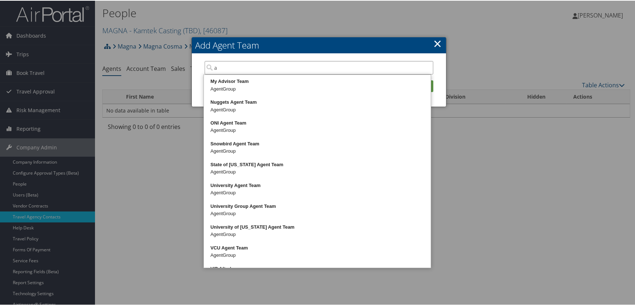
click at [426, 70] on input "a" at bounding box center [319, 67] width 229 height 14
click at [434, 40] on link "×" at bounding box center [438, 42] width 8 height 15
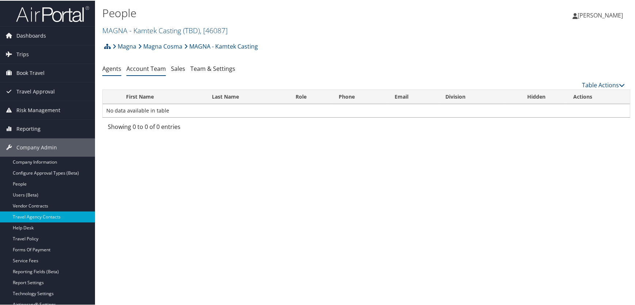
click at [147, 69] on link "Account Team" at bounding box center [145, 68] width 39 height 8
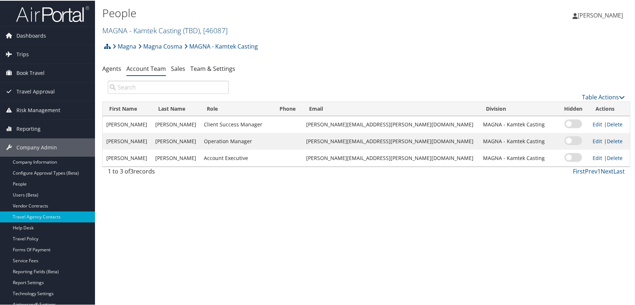
click at [165, 33] on link "MAGNA - Kamtek Casting ( TBD ) , [ 46087 ]" at bounding box center [164, 30] width 125 height 10
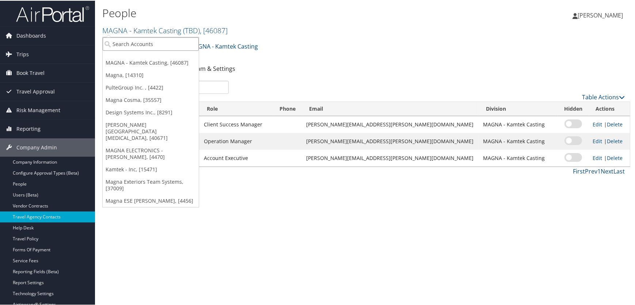
click at [155, 45] on input "search" at bounding box center [151, 44] width 96 height 14
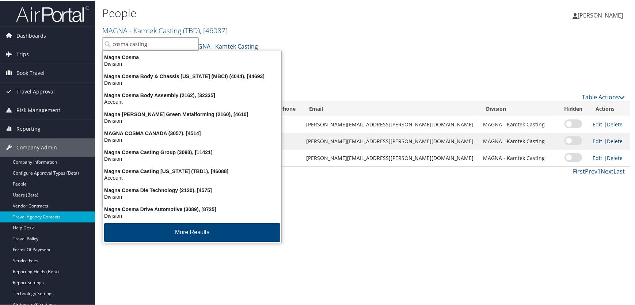
type input "cosma casting"
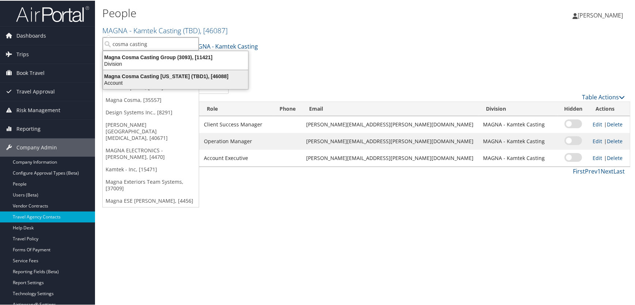
click at [175, 75] on div "Magna Cosma Casting Michigan (TBD1), [46088]" at bounding box center [176, 75] width 154 height 7
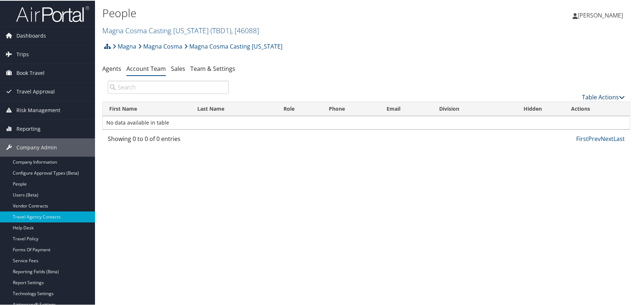
click at [592, 95] on link "Table Actions" at bounding box center [603, 96] width 43 height 8
click at [563, 108] on link "Add Team Member" at bounding box center [579, 108] width 96 height 12
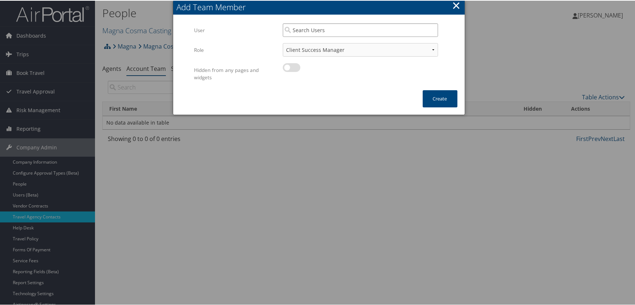
click at [306, 32] on input "search" at bounding box center [360, 30] width 155 height 14
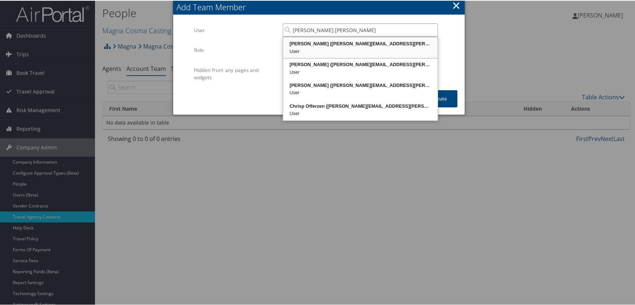
click at [317, 43] on div "[PERSON_NAME] ([PERSON_NAME][EMAIL_ADDRESS][PERSON_NAME][DOMAIN_NAME])" at bounding box center [360, 42] width 152 height 7
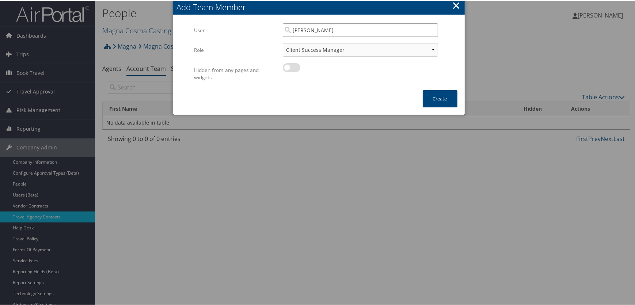
type input "[PERSON_NAME]"
click at [317, 53] on select "Client Success Manager Account Executive Operations Manager" at bounding box center [360, 49] width 155 height 14
select select "AE"
click at [283, 42] on select "Client Success Manager Account Executive Operations Manager" at bounding box center [360, 49] width 155 height 14
click at [445, 99] on button "Create" at bounding box center [440, 98] width 35 height 17
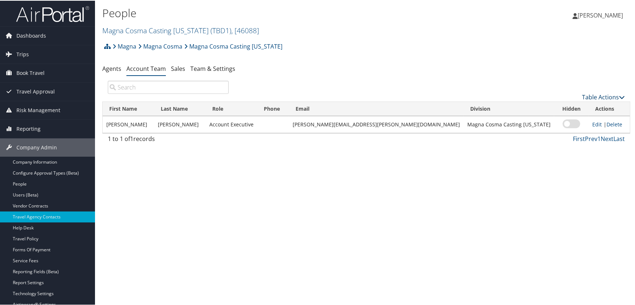
click at [598, 96] on link "Table Actions" at bounding box center [603, 96] width 43 height 8
click at [553, 108] on link "Add Team Member" at bounding box center [579, 108] width 96 height 12
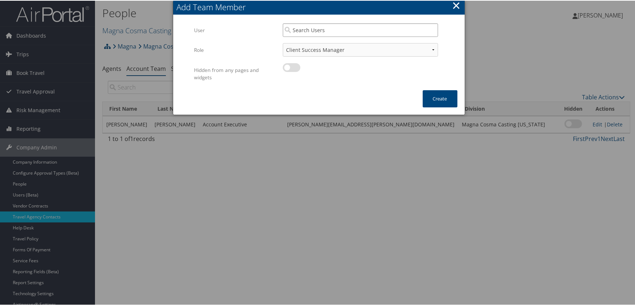
click at [304, 29] on input "search" at bounding box center [360, 30] width 155 height 14
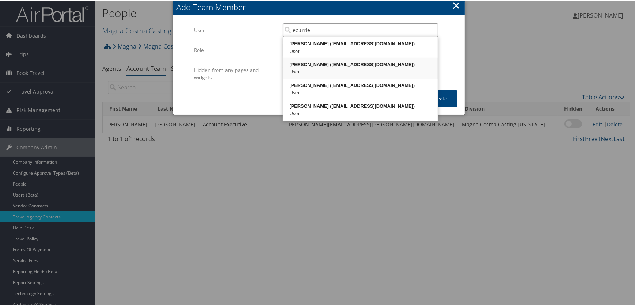
click at [318, 64] on div "[PERSON_NAME] ([EMAIL_ADDRESS][DOMAIN_NAME])" at bounding box center [360, 63] width 152 height 7
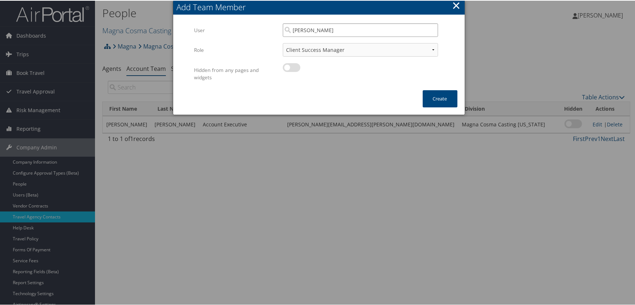
type input "[PERSON_NAME]"
click at [318, 51] on select "Client Success Manager Account Executive Operations Manager" at bounding box center [360, 49] width 155 height 14
select select "OM"
click at [283, 42] on select "Client Success Manager Account Executive Operations Manager" at bounding box center [360, 49] width 155 height 14
click at [437, 98] on button "Create" at bounding box center [440, 98] width 35 height 17
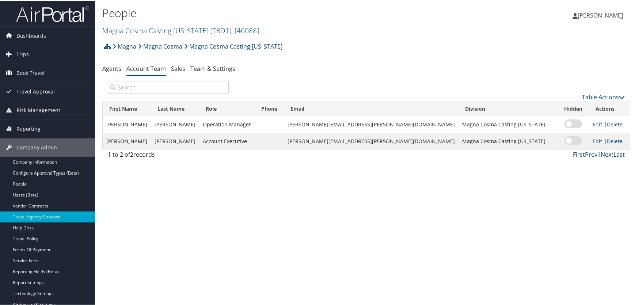
click at [594, 95] on link "Table Actions" at bounding box center [603, 96] width 43 height 8
click at [554, 107] on link "Add Team Member" at bounding box center [579, 108] width 96 height 12
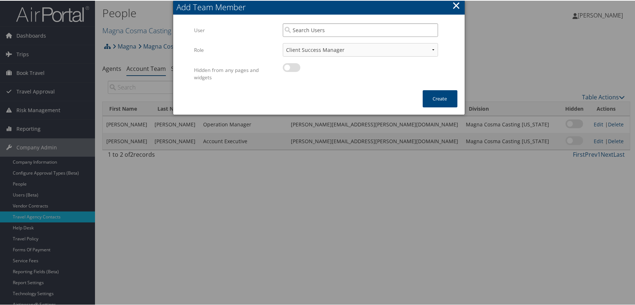
click at [319, 24] on input "search" at bounding box center [360, 30] width 155 height 14
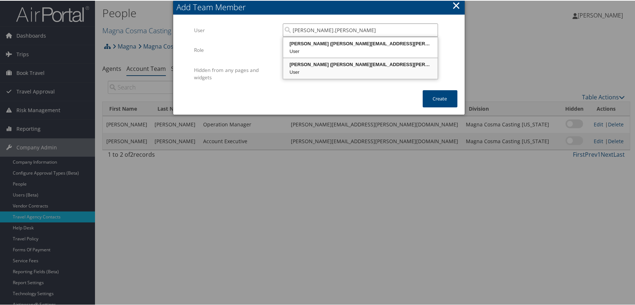
click at [342, 64] on div "[PERSON_NAME] ([PERSON_NAME][EMAIL_ADDRESS][PERSON_NAME][DOMAIN_NAME])" at bounding box center [360, 63] width 152 height 7
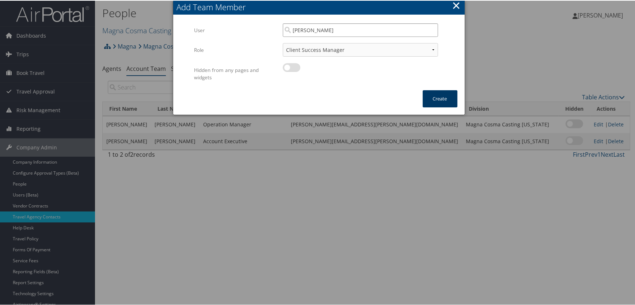
type input "[PERSON_NAME]"
click at [438, 101] on button "Create" at bounding box center [440, 98] width 35 height 17
